Goal: Information Seeking & Learning: Learn about a topic

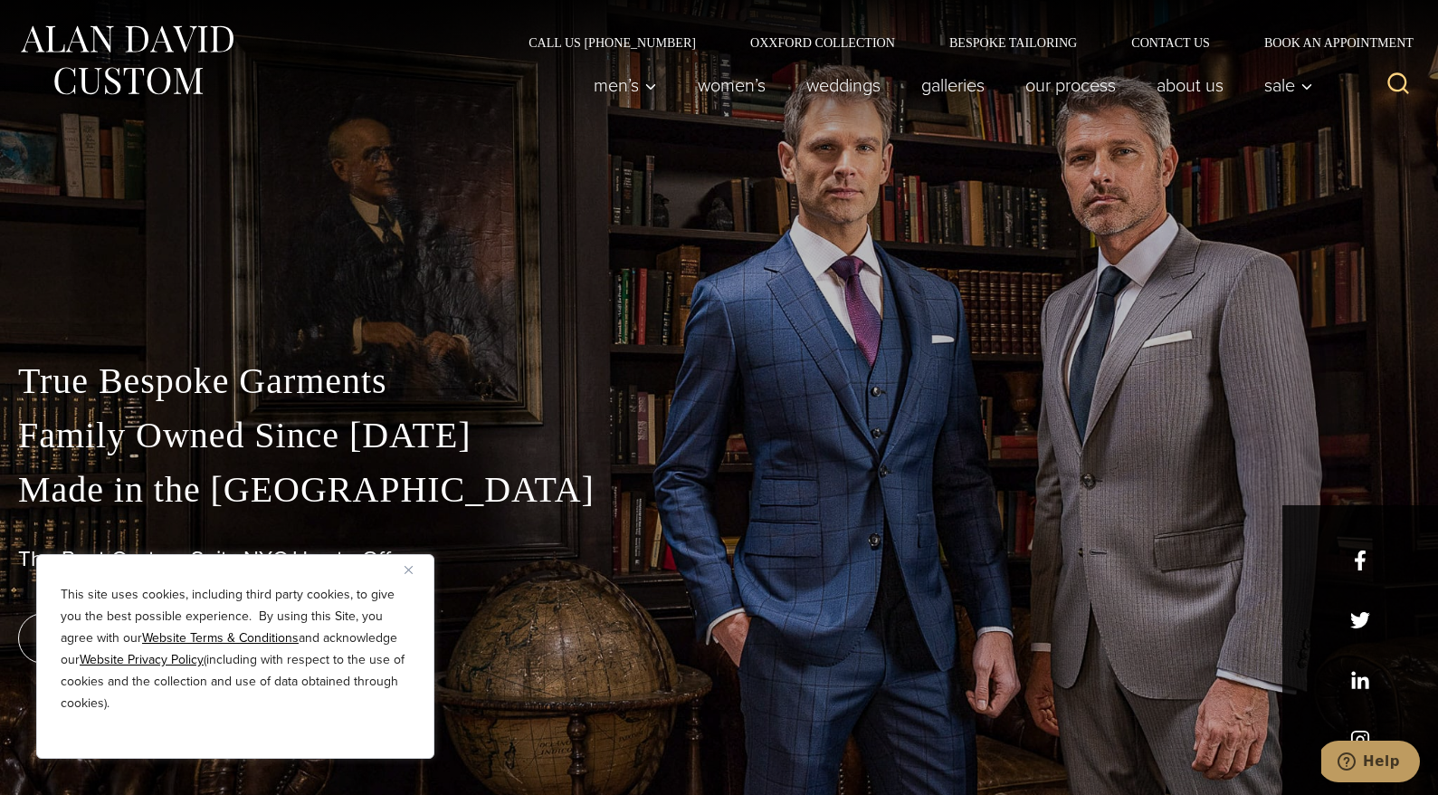
click at [411, 567] on img "Close" at bounding box center [409, 570] width 8 height 8
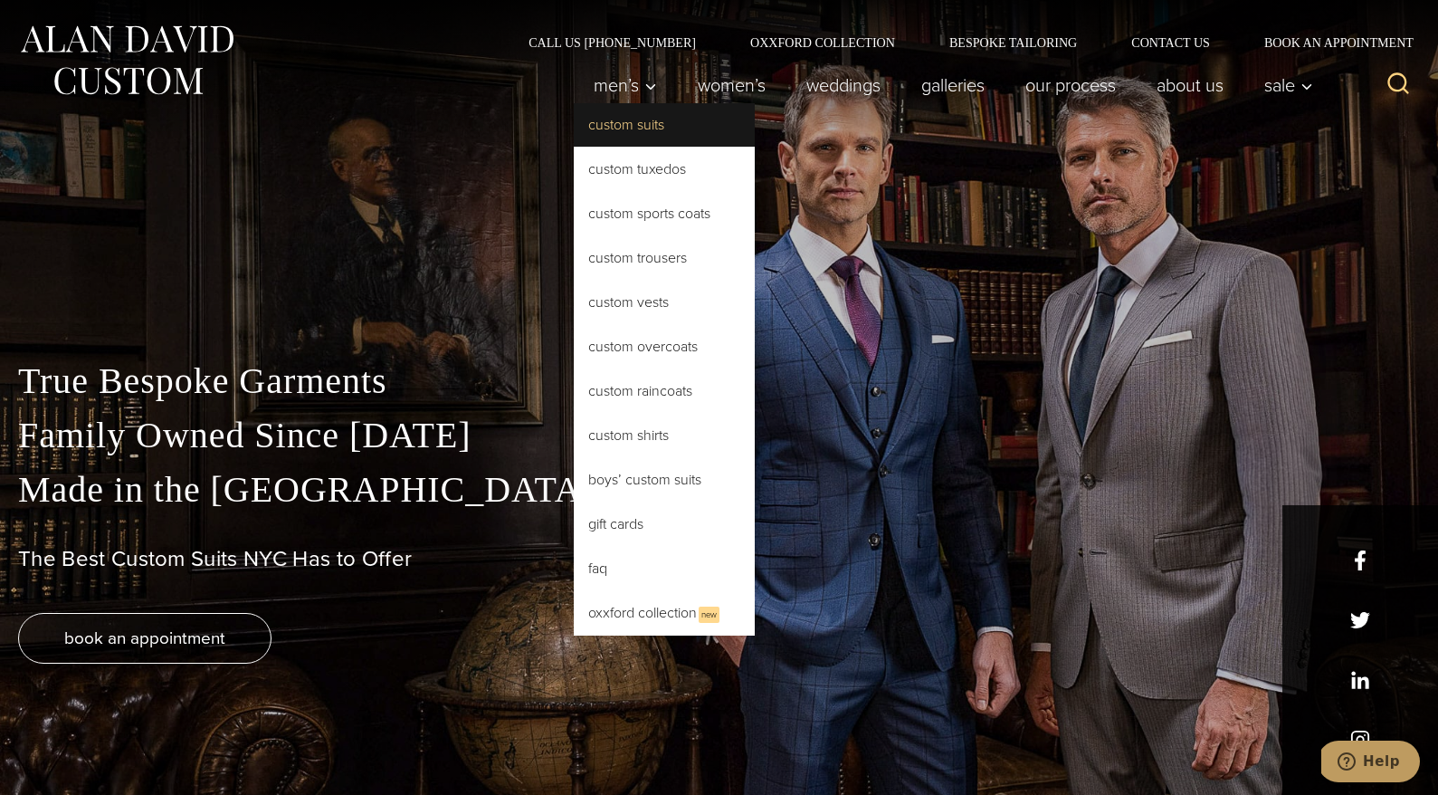
click at [639, 121] on link "Custom Suits" at bounding box center [664, 124] width 181 height 43
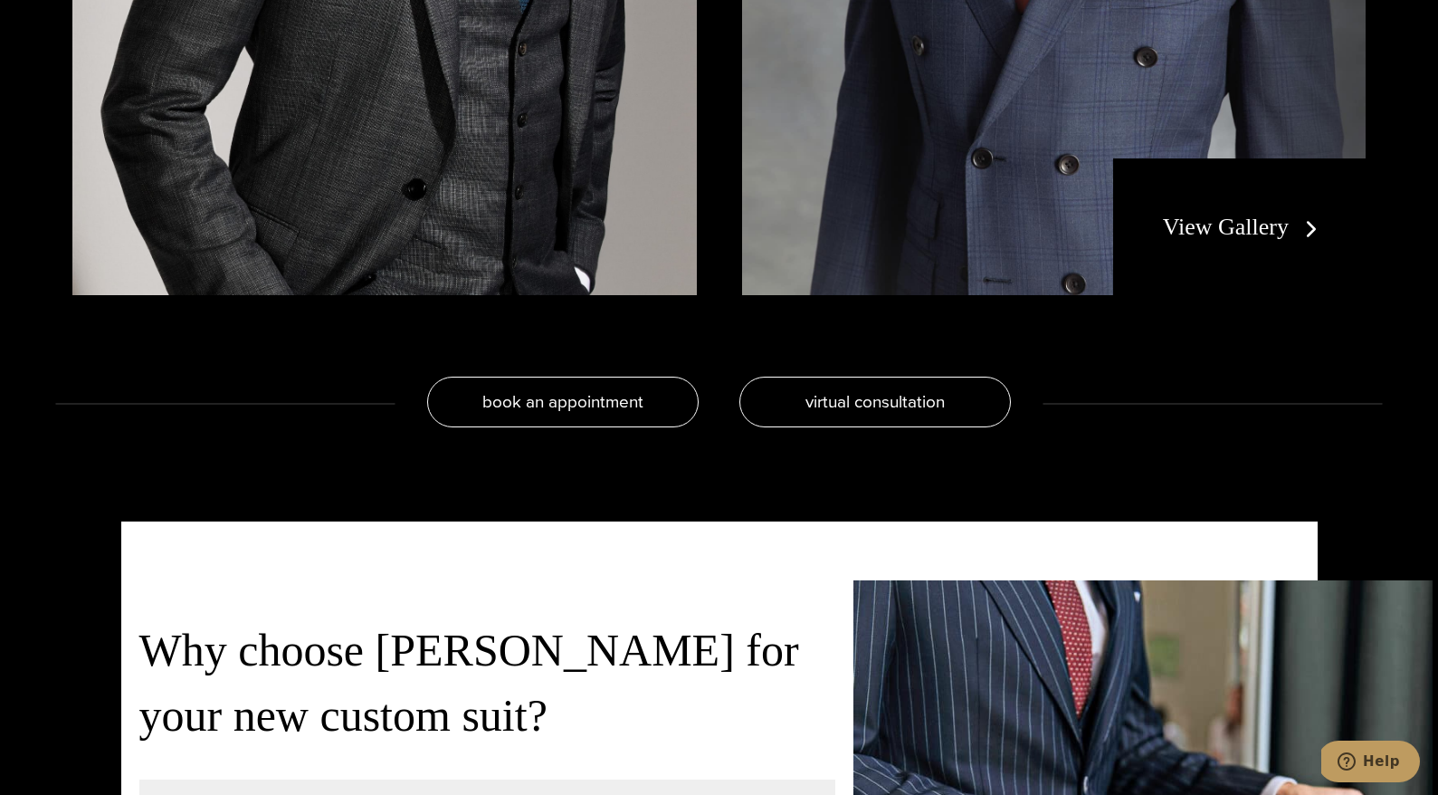
scroll to position [3933, 0]
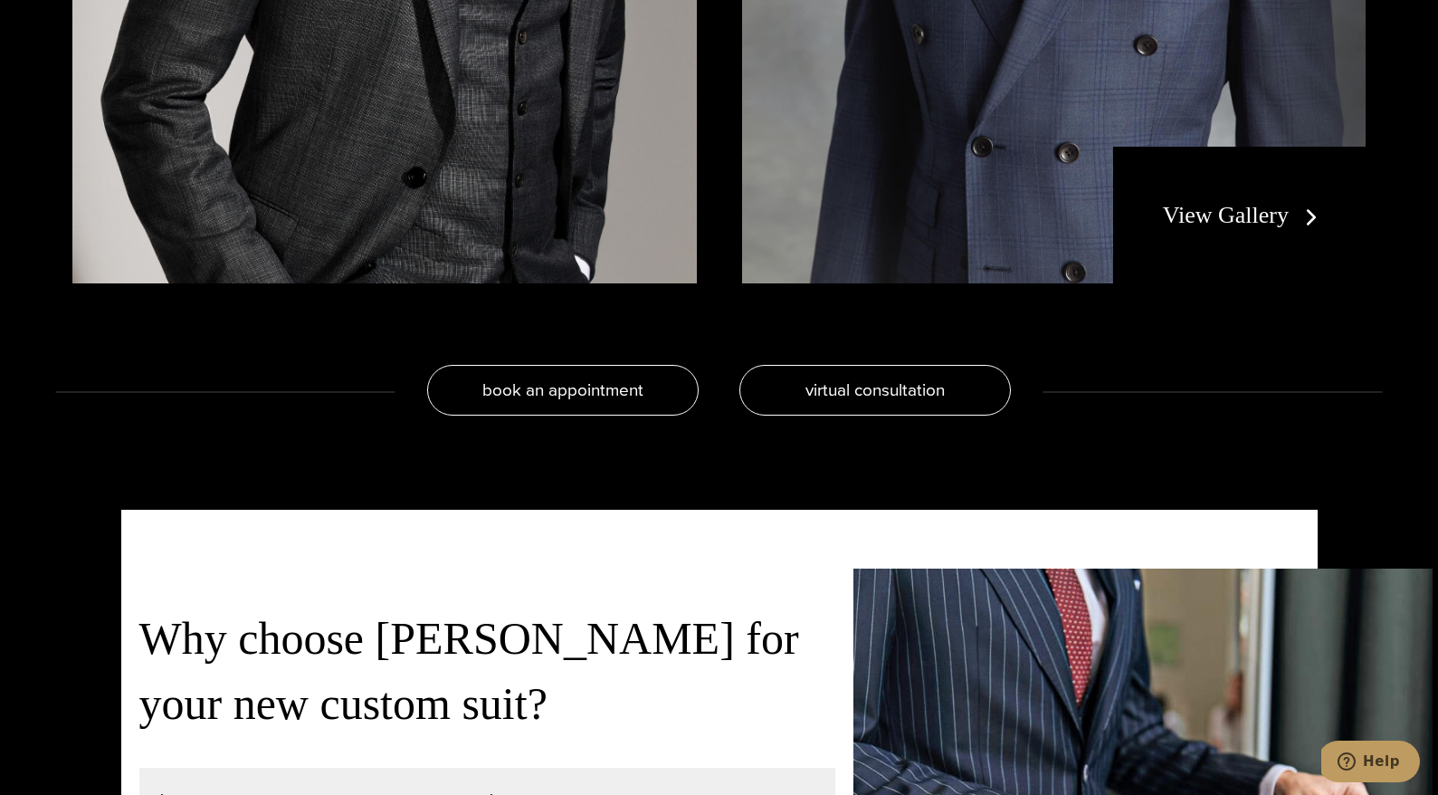
click at [1252, 223] on link "View Gallery" at bounding box center [1244, 215] width 162 height 26
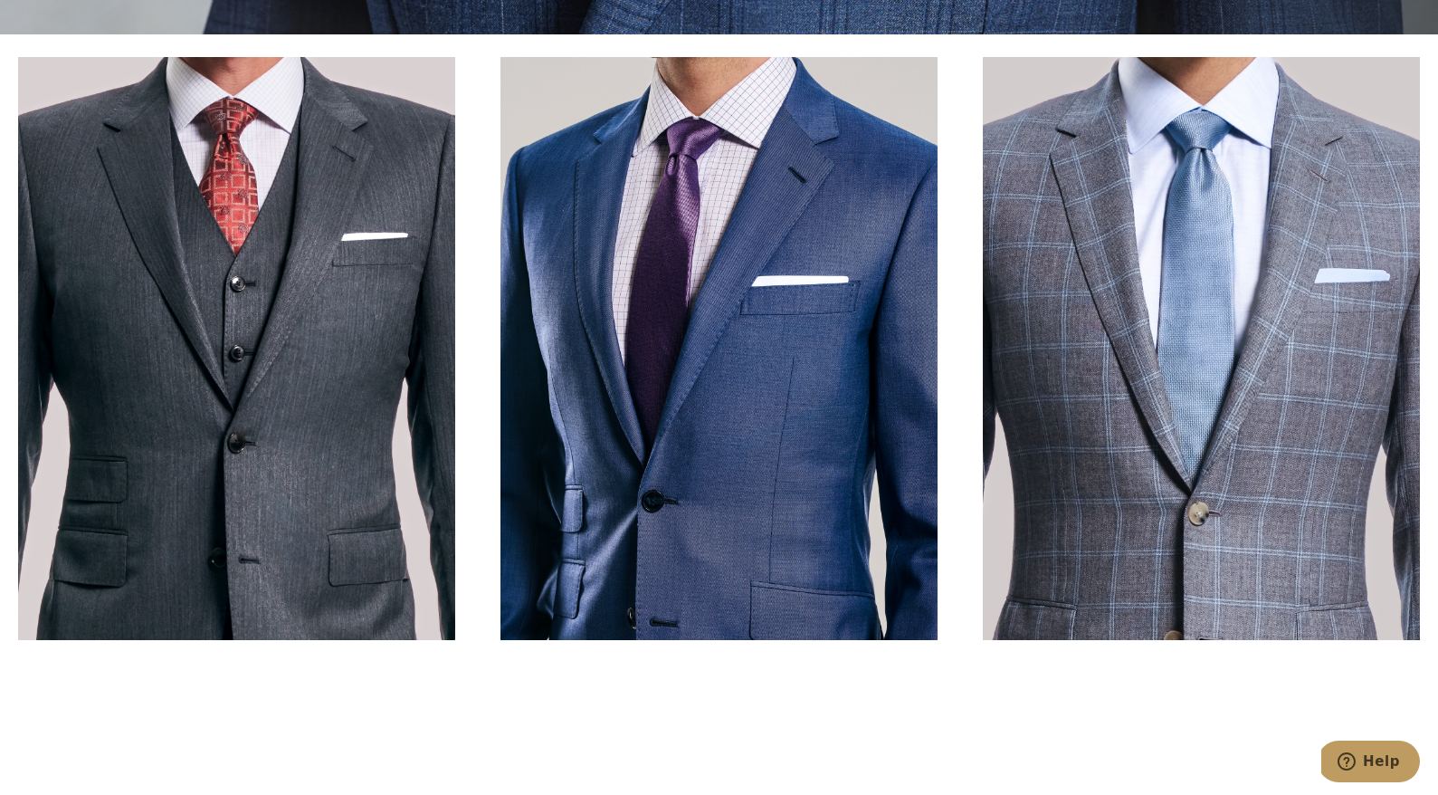
scroll to position [765, 0]
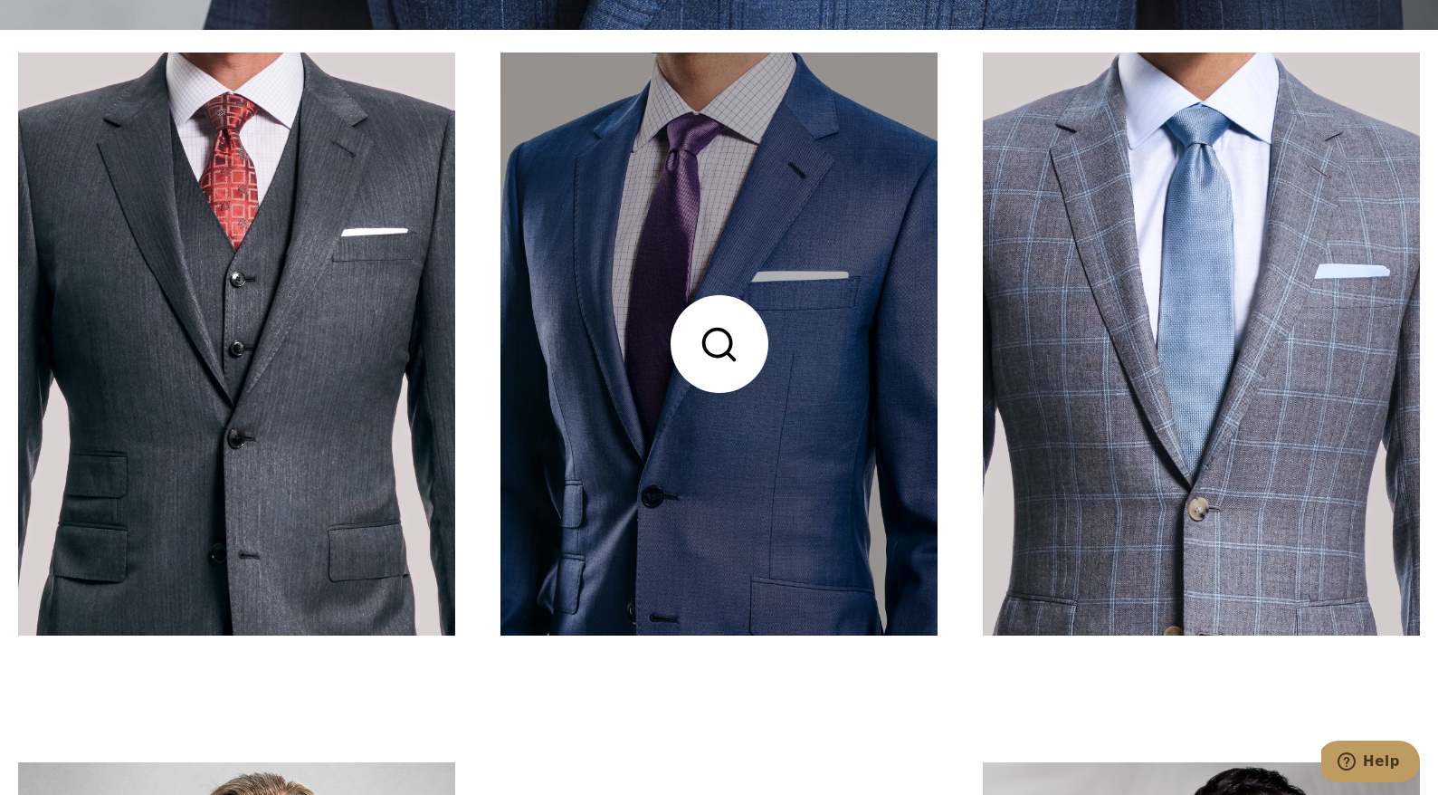
click at [724, 350] on link at bounding box center [718, 343] width 437 height 583
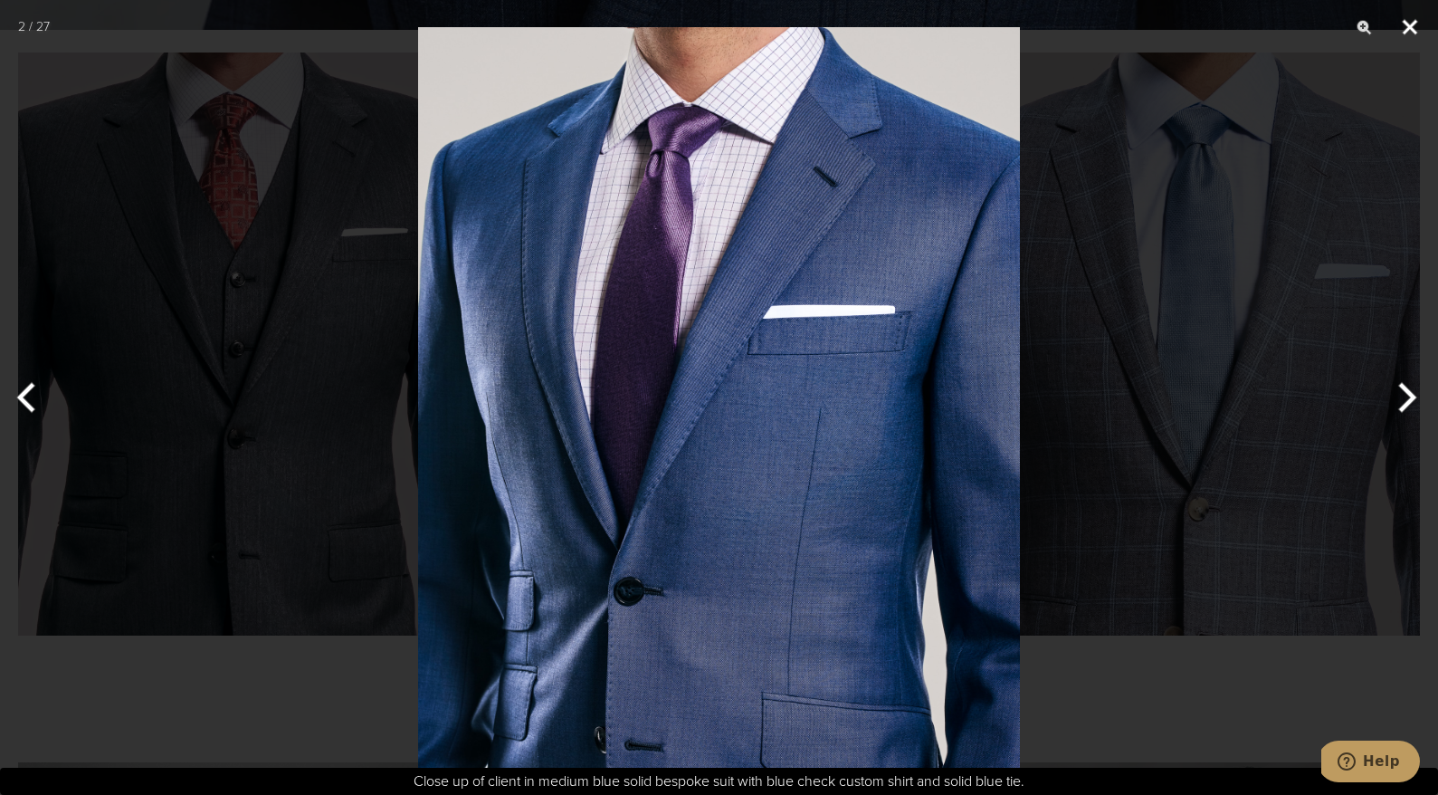
click at [1407, 31] on button "Close" at bounding box center [1409, 27] width 45 height 54
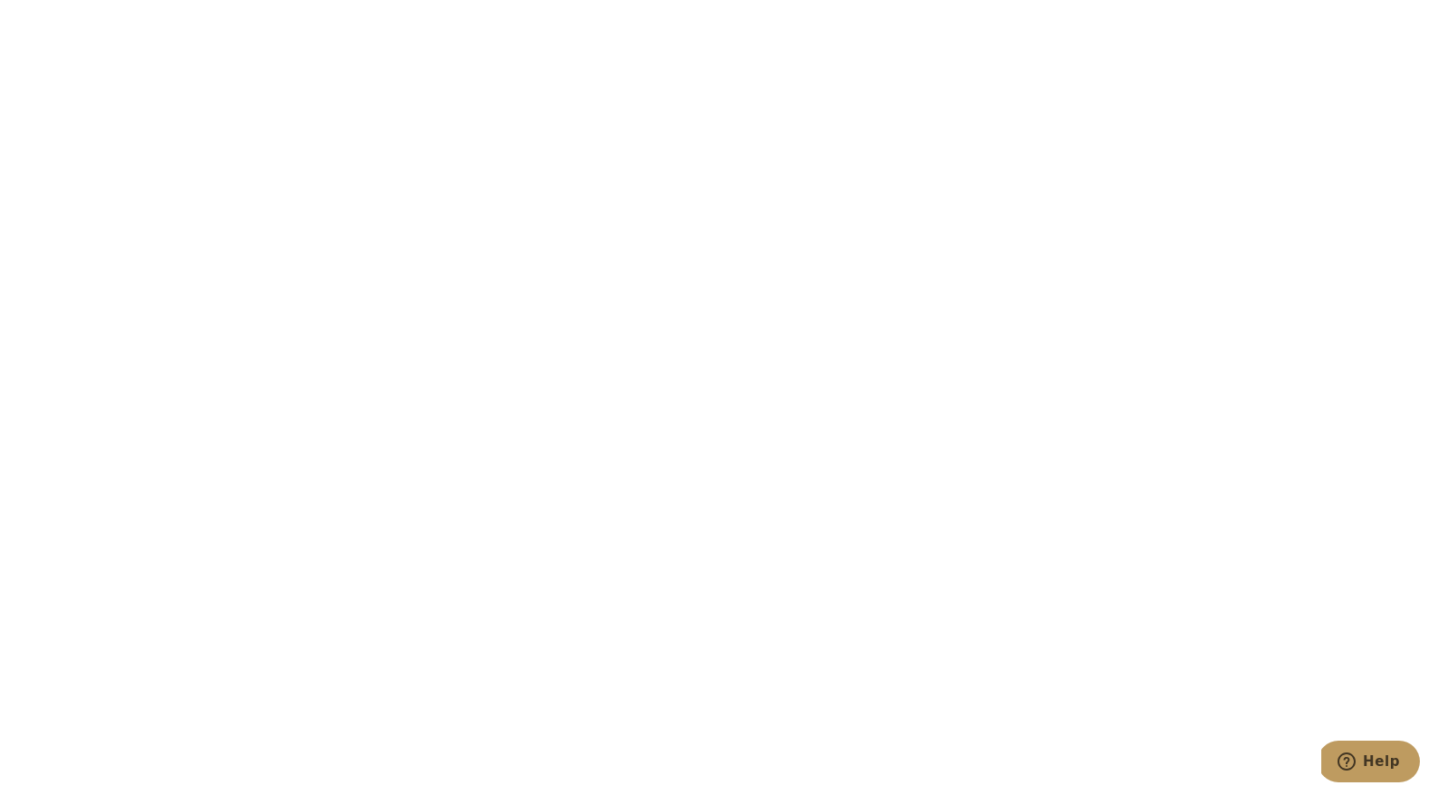
scroll to position [8285, 0]
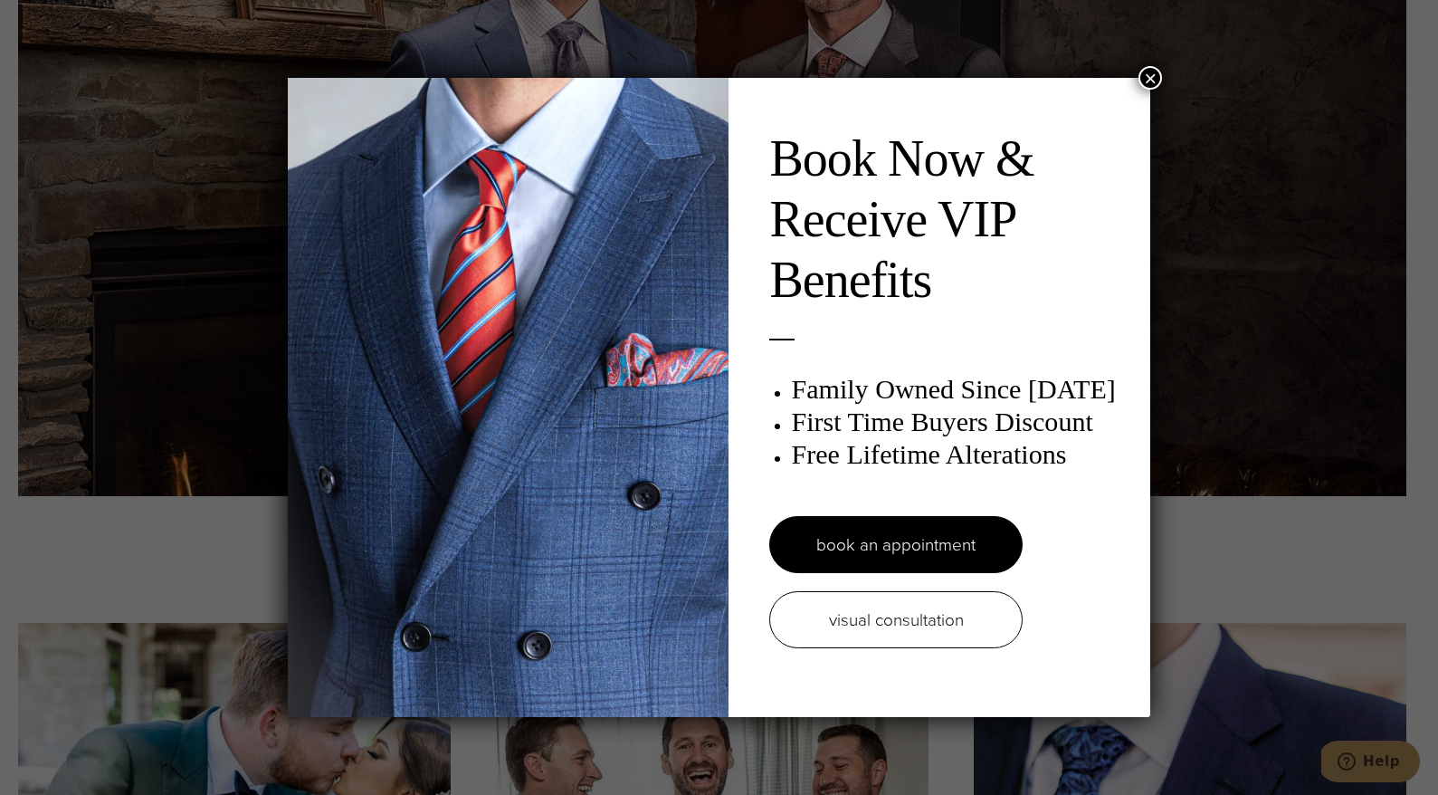
click at [1149, 79] on button "×" at bounding box center [1150, 78] width 24 height 24
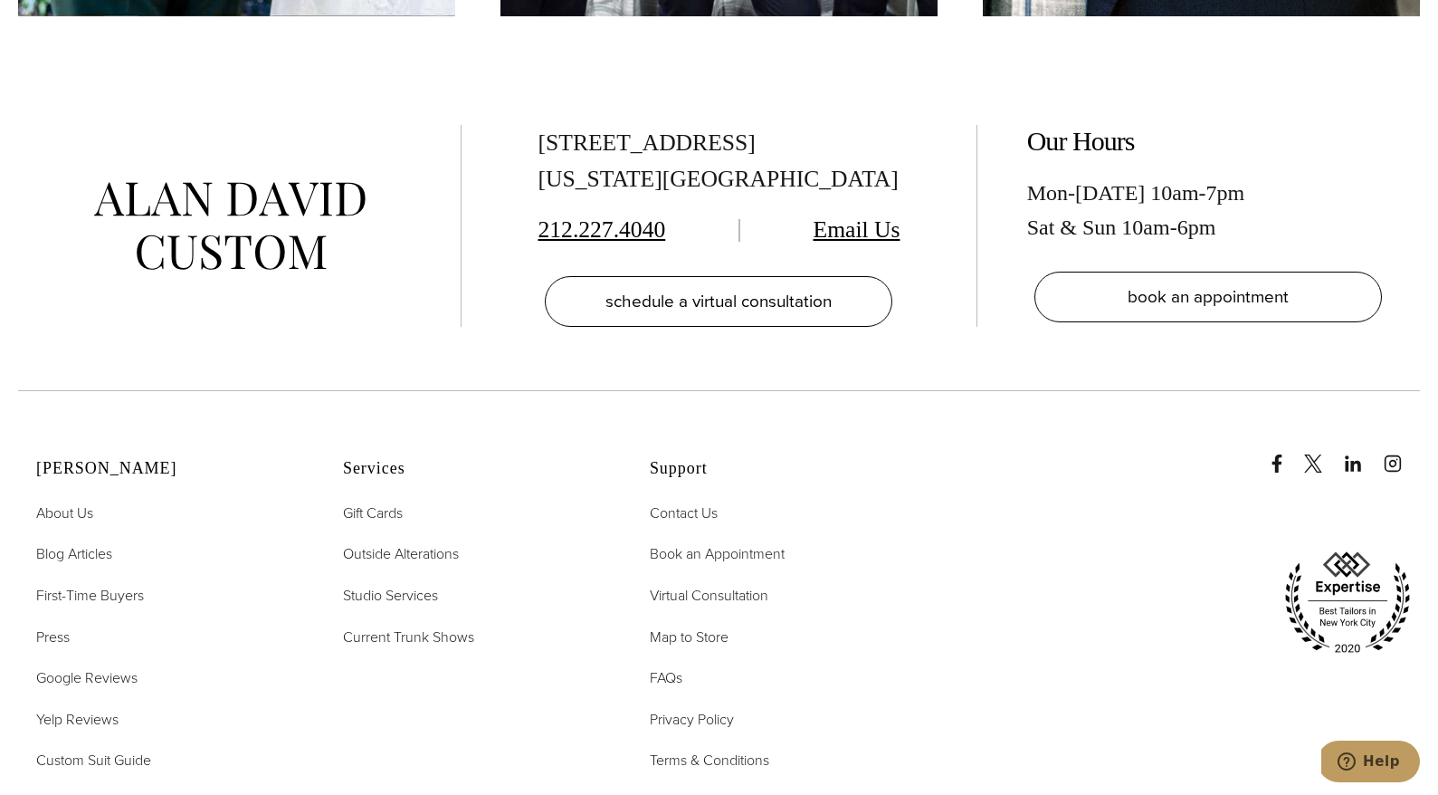
scroll to position [0, 0]
